Goal: Task Accomplishment & Management: Manage account settings

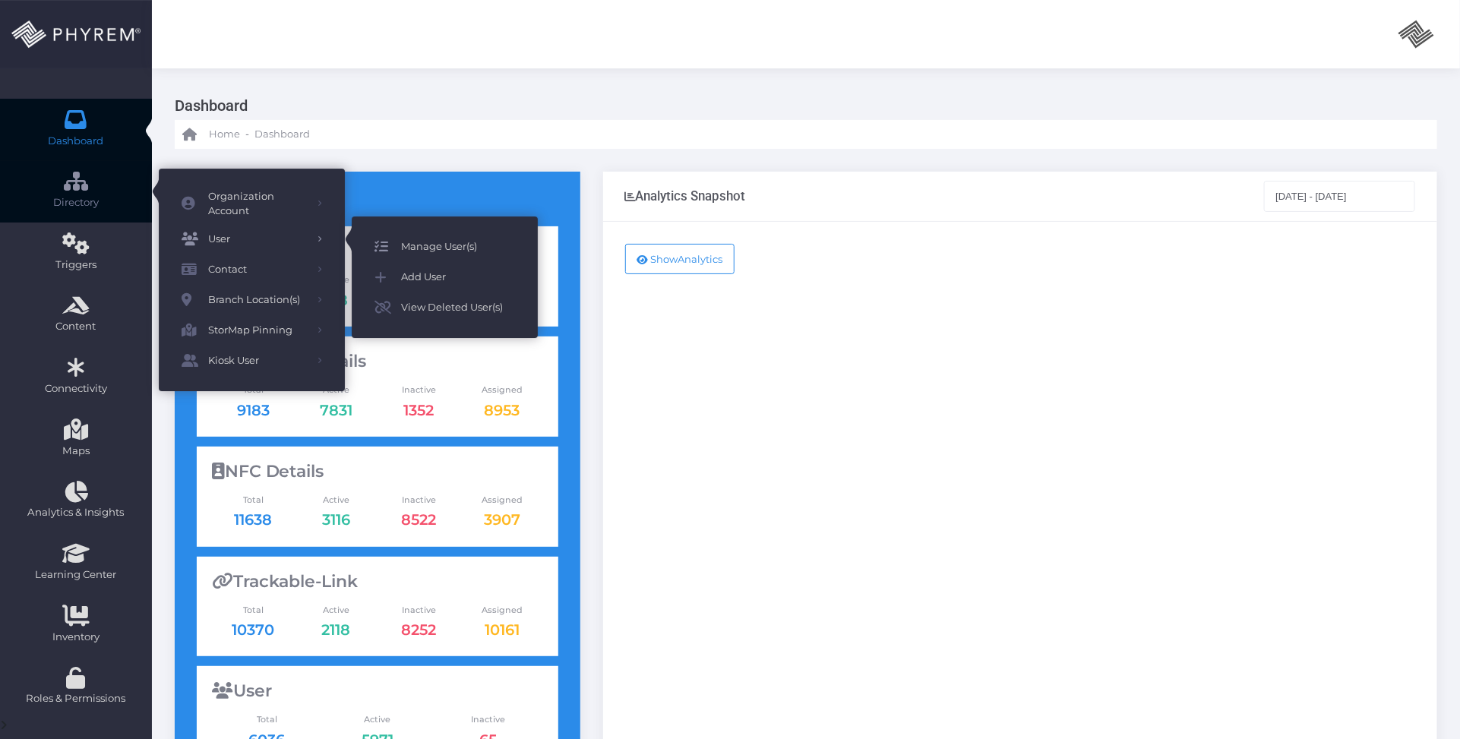
click at [441, 249] on span "Manage User(s)" at bounding box center [458, 247] width 114 height 20
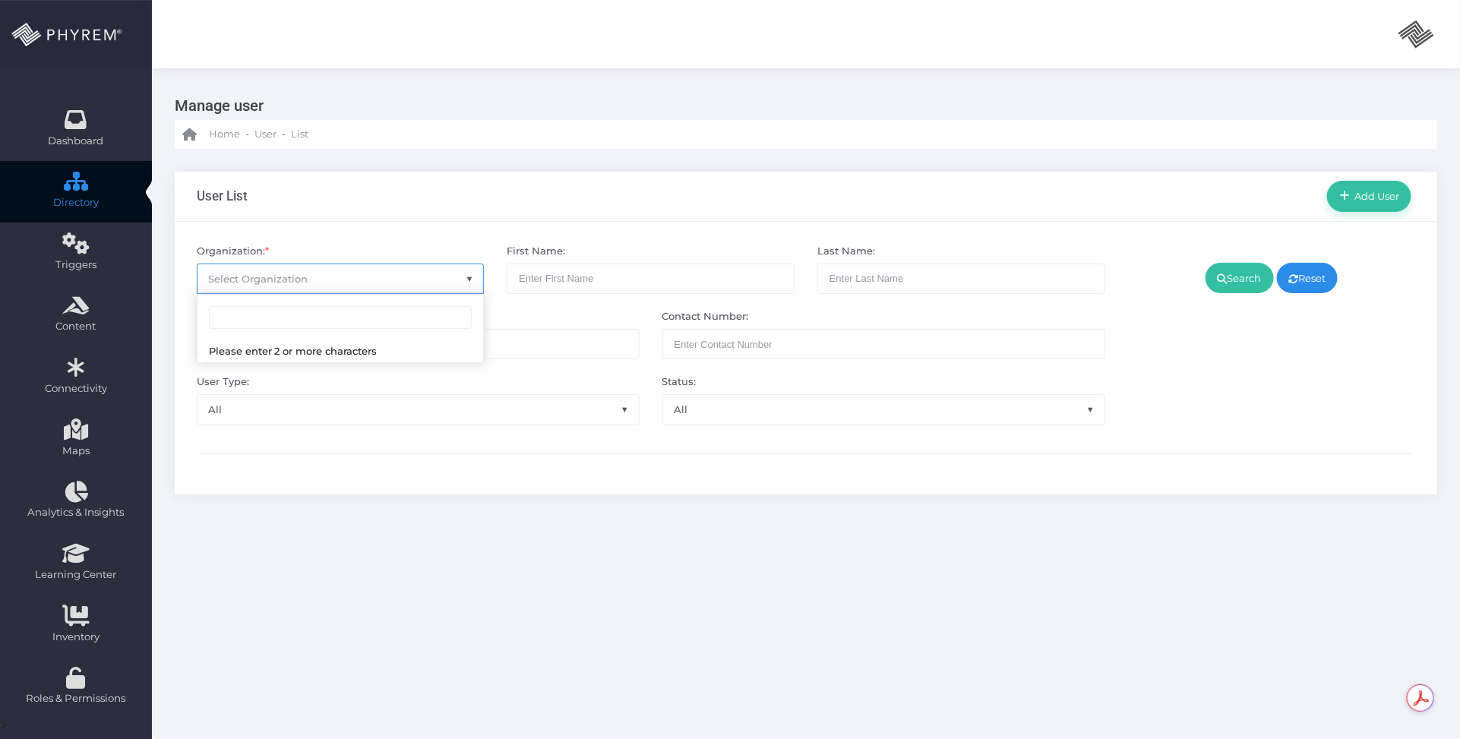
click at [384, 270] on span "Select Organization" at bounding box center [340, 278] width 286 height 29
type input "additiona"
drag, startPoint x: 397, startPoint y: 342, endPoint x: 363, endPoint y: 355, distance: 36.5
select select "4851"
click at [1220, 279] on icon at bounding box center [1222, 279] width 10 height 0
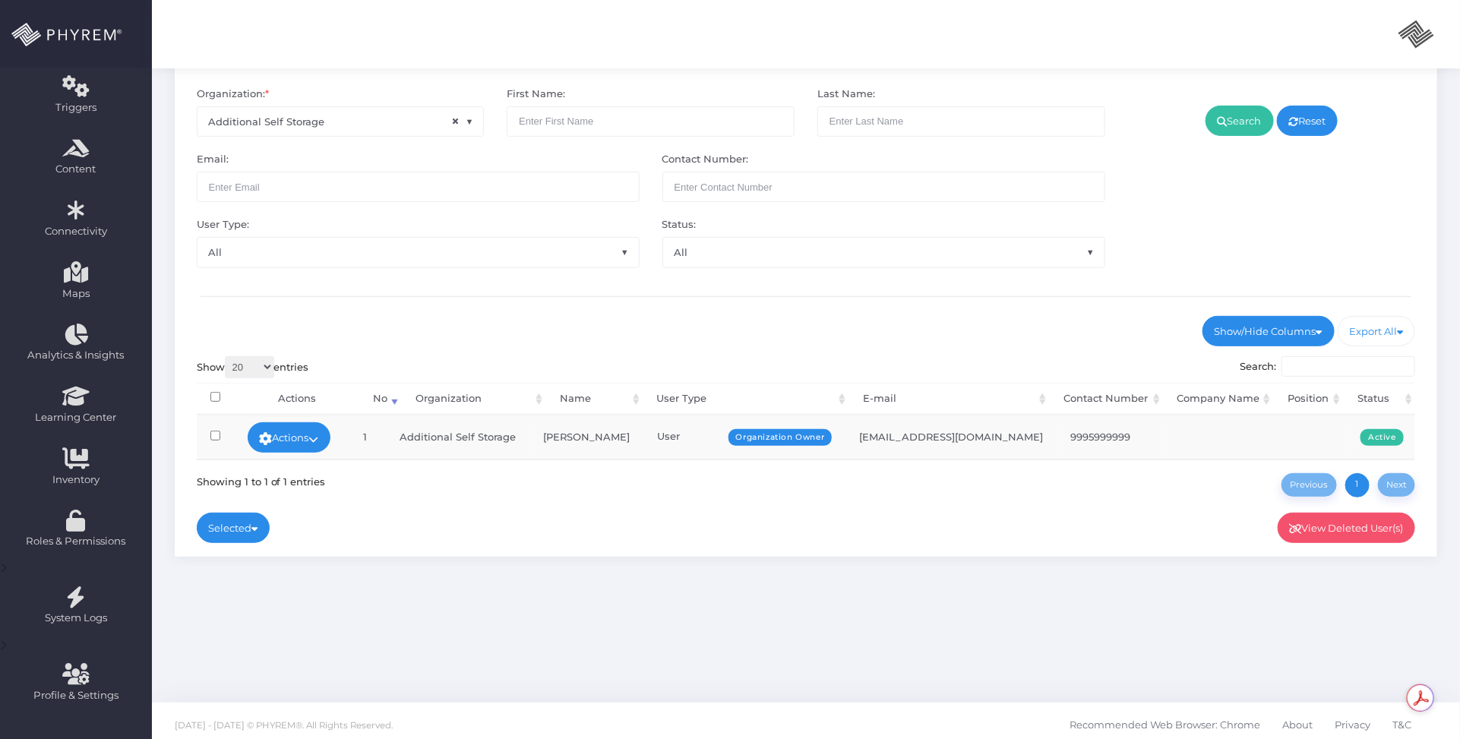
scroll to position [165, 0]
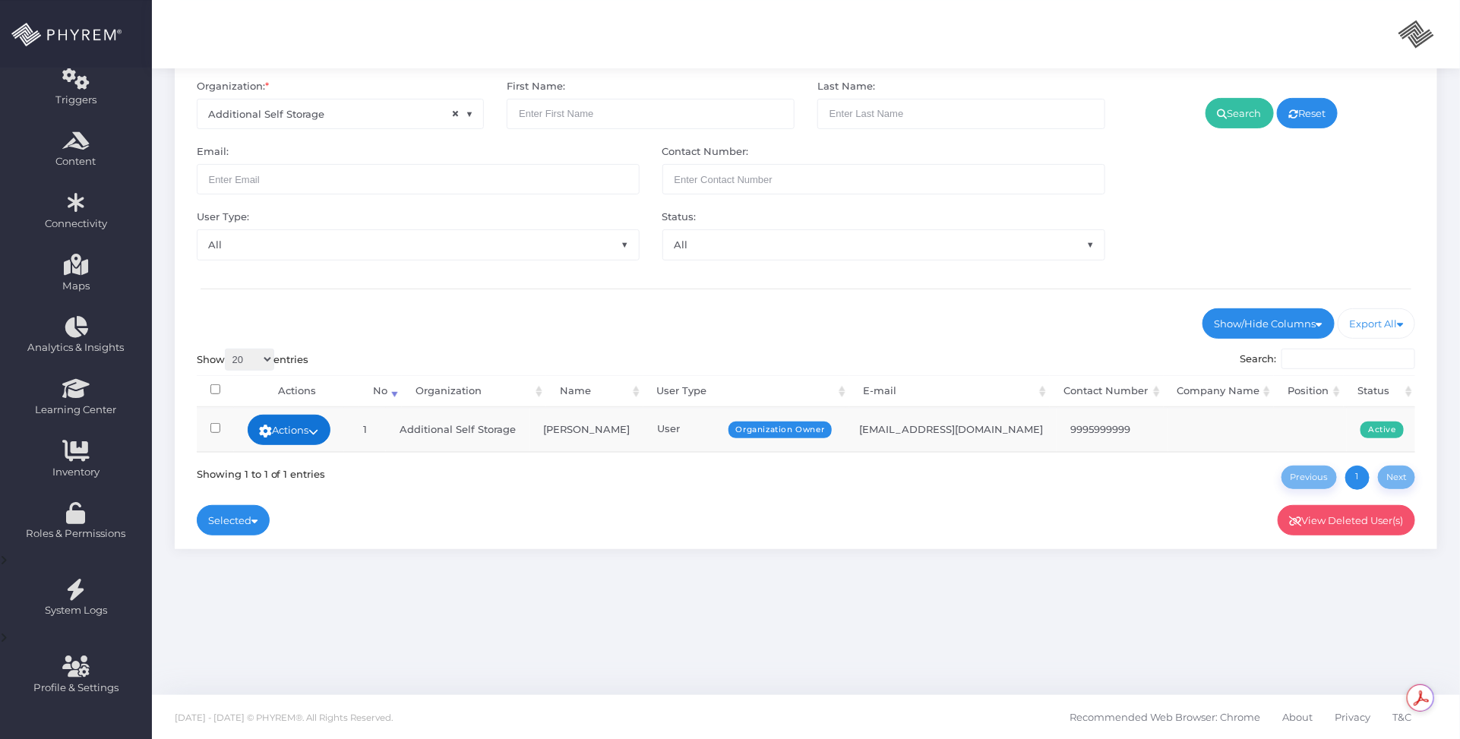
click at [331, 429] on link "Actions" at bounding box center [290, 430] width 84 height 30
click at [289, 545] on link "Sign In" at bounding box center [294, 545] width 99 height 29
